Goal: Task Accomplishment & Management: Manage account settings

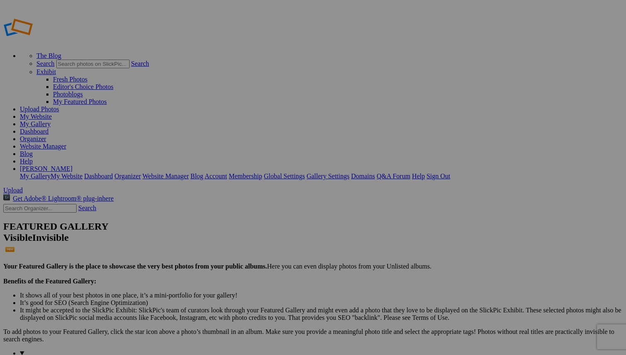
type input "Fine Art"
click at [203, 205] on span at bounding box center [203, 208] width 0 height 7
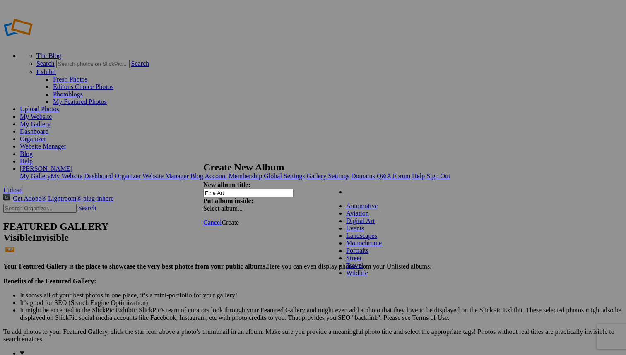
click at [380, 196] on ul "My Albums" at bounding box center [374, 192] width 89 height 7
click at [239, 219] on span "Create" at bounding box center [230, 222] width 17 height 7
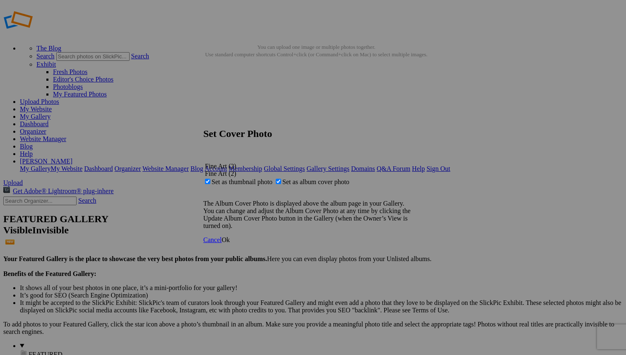
click at [230, 244] on span "Ok" at bounding box center [226, 240] width 8 height 7
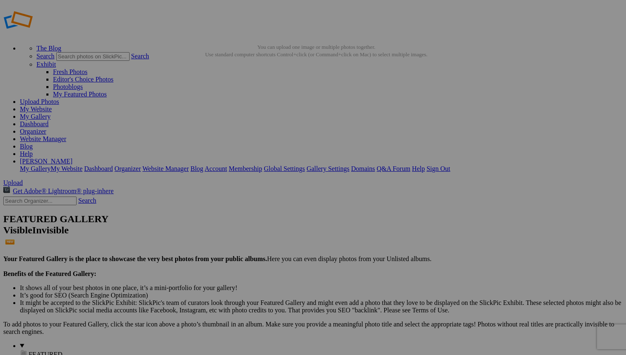
type input "Q"
type input "Arizona Sky"
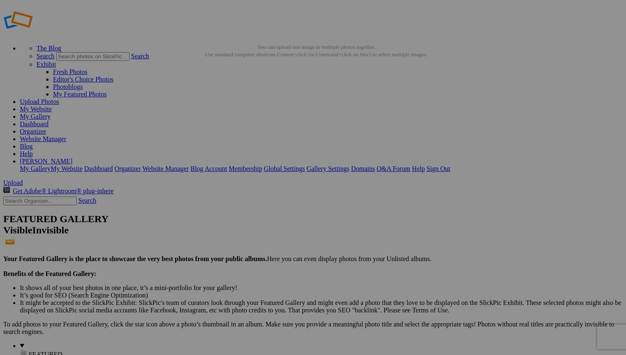
type input "Q"
type input "Pony Express- Handoff"
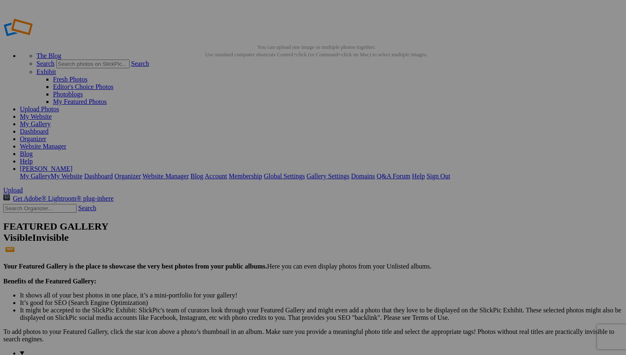
type input "2"
click at [0, 0] on span "Views: 16" at bounding box center [0, 0] width 0 height 0
type input "Scottsdale Stairway"
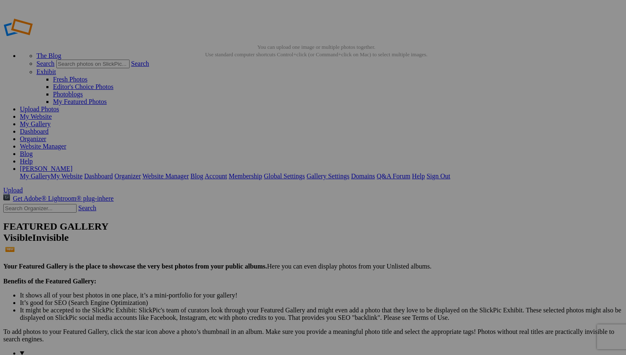
type input "3"
type input "Death Valley Dunes"
type input "2"
type input "Death Valley Landscape"
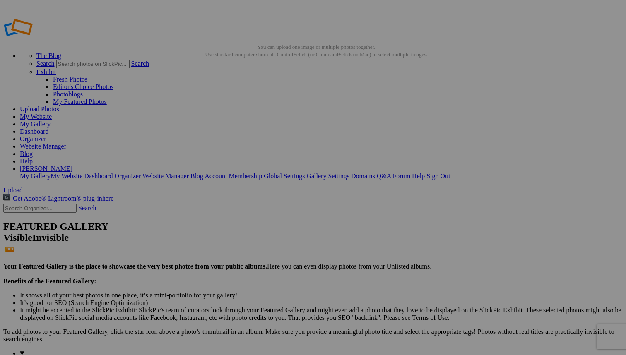
type input "P"
type input "Astoria-[GEOGRAPHIC_DATA]"
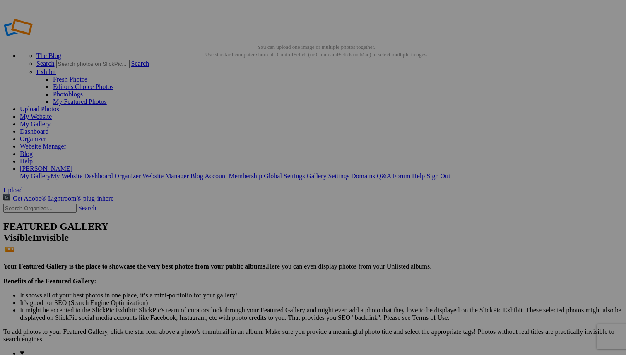
type input "P"
type input "Farmscape"
type input "P"
type input "Sleeping Bear Dunes"
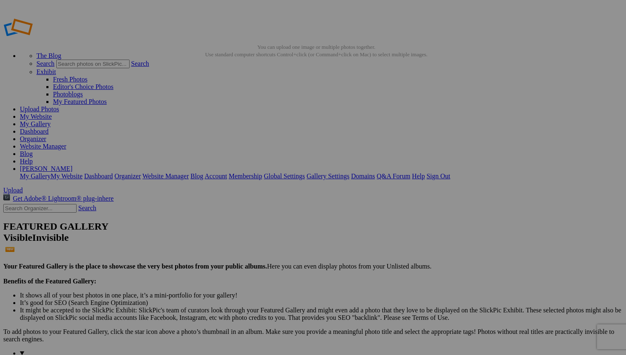
type input "1"
type input "Michigan Farm"
type input "Little River Railroad"
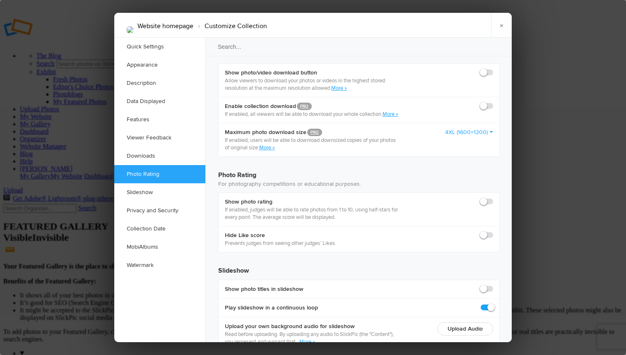
scroll to position [1712, 0]
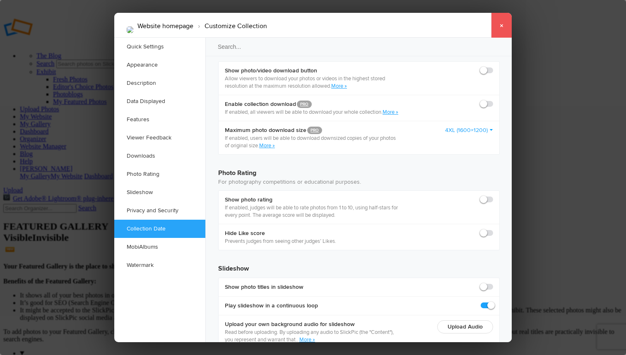
click at [501, 25] on link "×" at bounding box center [501, 25] width 21 height 25
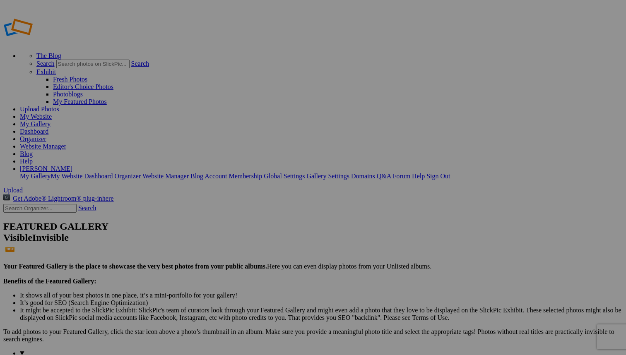
scroll to position [0, 0]
type input "P"
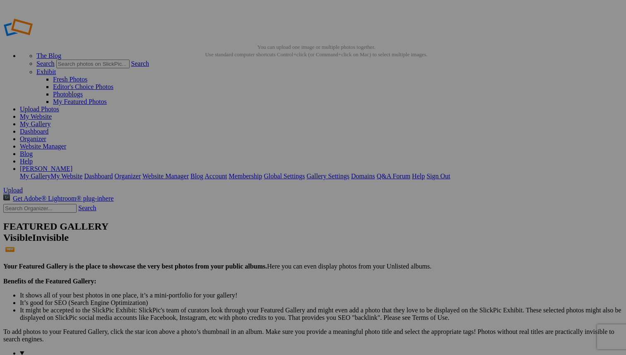
type input "56 Thunderbird"
type input "P"
type input "T-Bird Emblem"
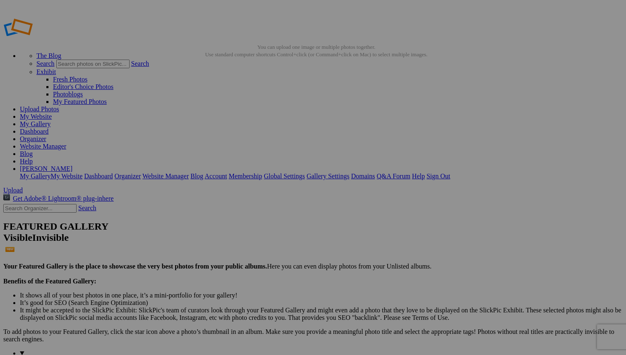
type input "P"
type input "Pierce Arrow Emblem"
type input "P"
type input "56 T-Bird"
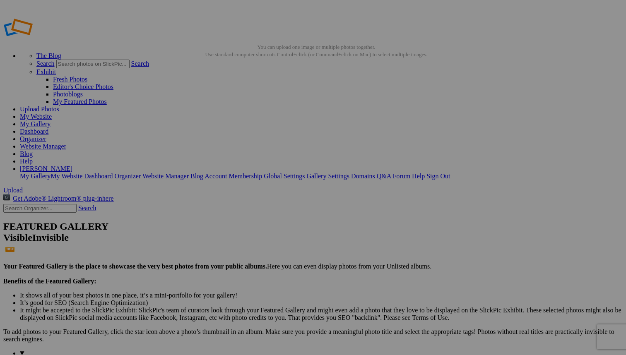
type input "C"
type input "Edsel Nose"
type input "C"
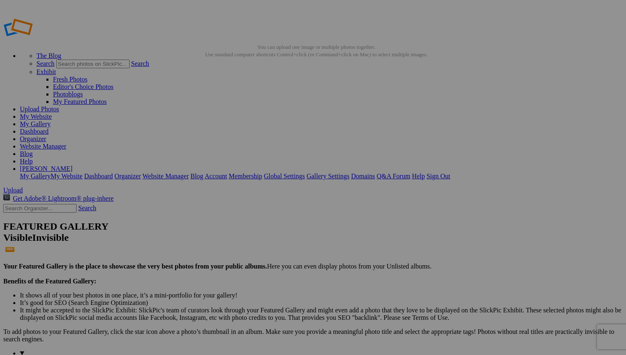
type input "Ford GT"
type input "I"
type input "H"
type input "Offroad"
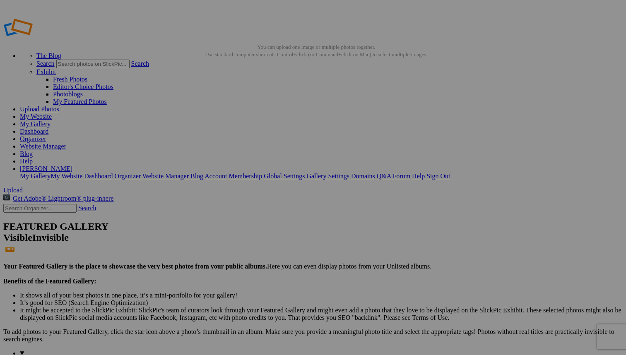
type input "J"
type input "Jeep Jam"
type input "T"
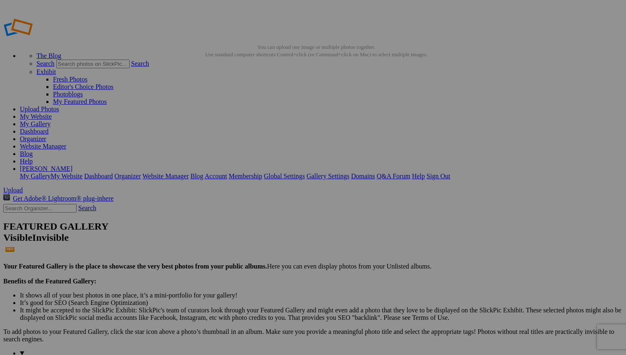
type input "The Dune Climb"
type input "T"
type input "Jeep Fun"
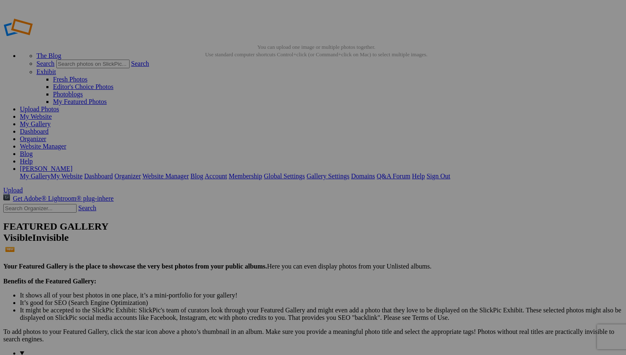
click at [66, 143] on link "Website Manager" at bounding box center [43, 146] width 46 height 7
click at [258, 232] on span "Yes" at bounding box center [254, 232] width 10 height 7
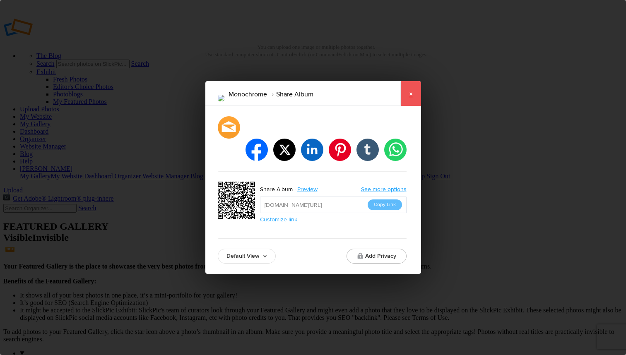
click at [412, 105] on link "×" at bounding box center [411, 93] width 21 height 25
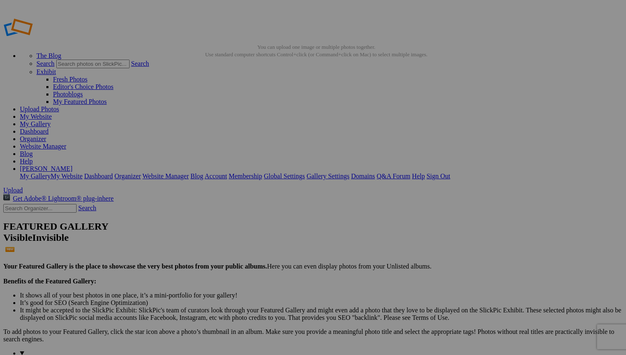
click at [23, 187] on span "Upload" at bounding box center [12, 190] width 19 height 7
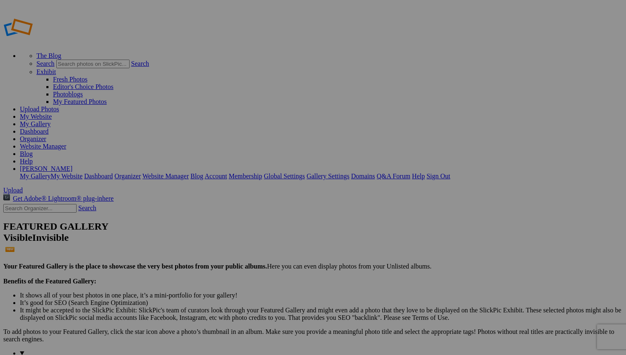
click at [59, 106] on link "Upload Photos" at bounding box center [39, 109] width 39 height 7
drag, startPoint x: 102, startPoint y: 85, endPoint x: 94, endPoint y: 142, distance: 57.2
drag, startPoint x: 102, startPoint y: 139, endPoint x: 100, endPoint y: 145, distance: 6.6
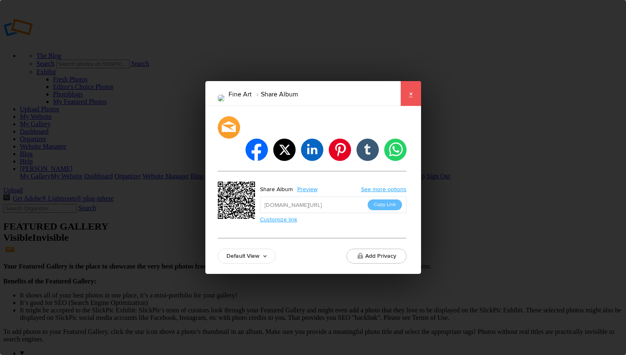
click at [410, 104] on link "×" at bounding box center [411, 93] width 21 height 25
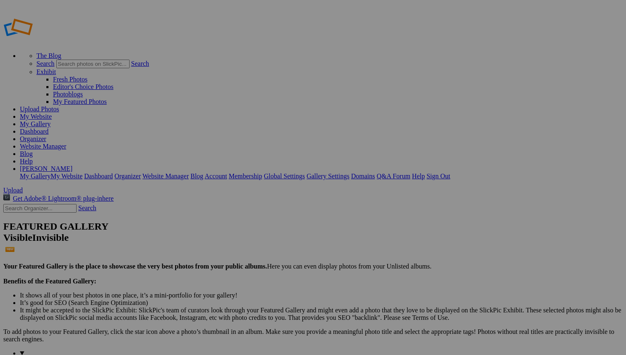
drag, startPoint x: 102, startPoint y: 138, endPoint x: 92, endPoint y: 77, distance: 60.8
drag, startPoint x: 101, startPoint y: 139, endPoint x: 86, endPoint y: 82, distance: 59.5
